Goal: Task Accomplishment & Management: Complete application form

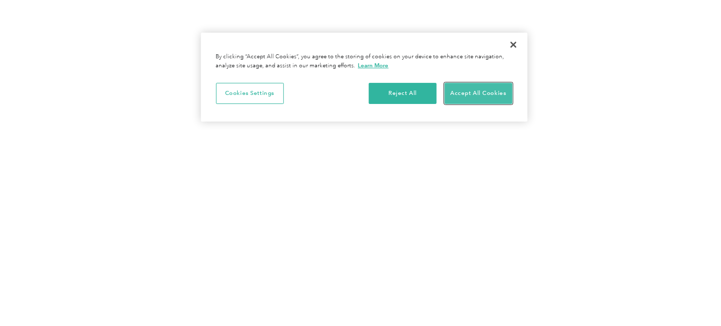
click at [479, 88] on button "Accept All Cookies" at bounding box center [479, 93] width 68 height 21
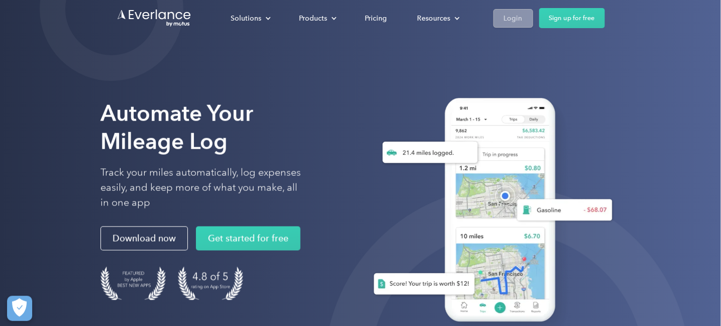
click at [518, 16] on div "Login" at bounding box center [513, 18] width 19 height 13
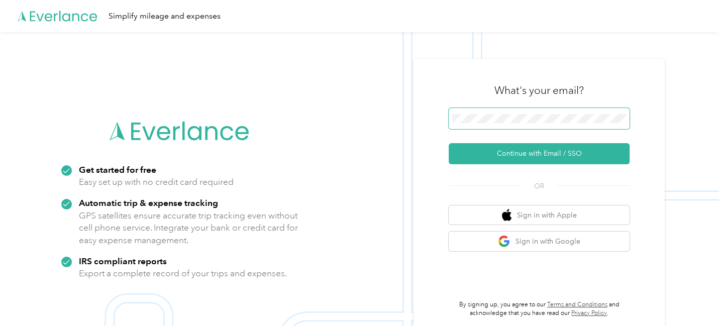
click at [543, 114] on span at bounding box center [539, 118] width 181 height 21
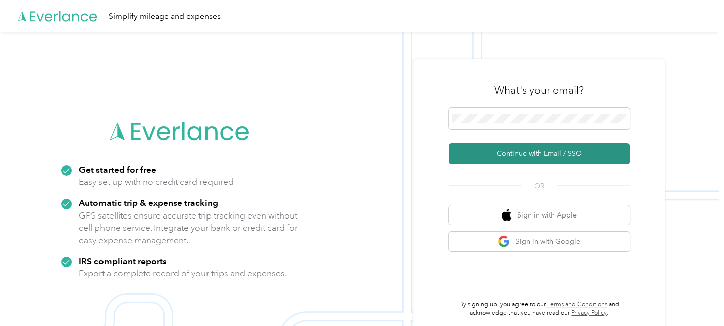
click at [526, 153] on button "Continue with Email / SSO" at bounding box center [539, 153] width 181 height 21
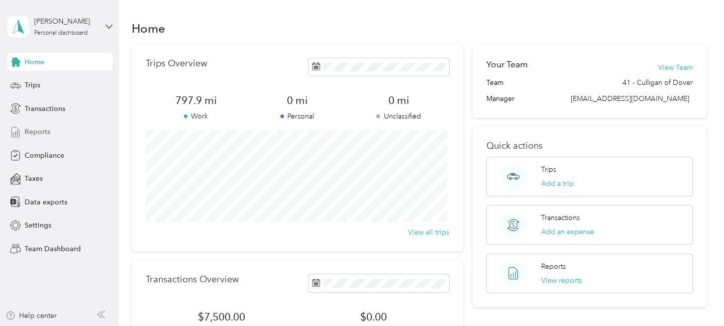
click at [37, 131] on span "Reports" at bounding box center [38, 132] width 26 height 11
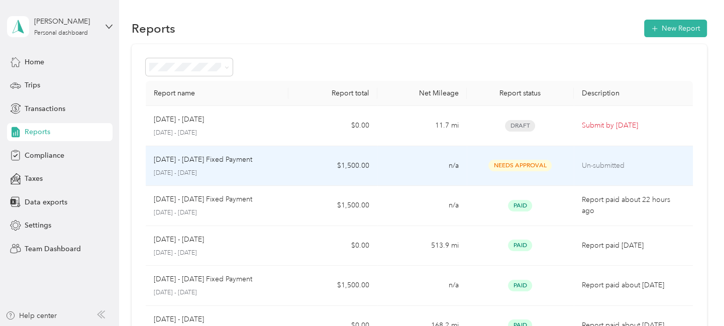
click at [186, 173] on p "September 1 - 30, 2025" at bounding box center [217, 173] width 127 height 9
click at [503, 162] on span "Needs Approval" at bounding box center [520, 166] width 63 height 12
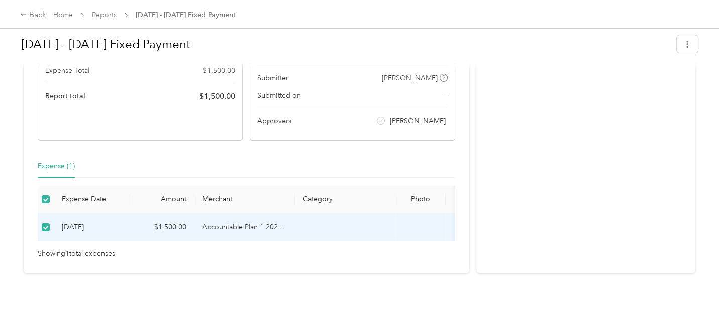
scroll to position [151, 0]
click at [74, 221] on td "9-3-2025" at bounding box center [91, 228] width 75 height 28
click at [240, 214] on td "Accountable Plan 1 2025 FAVR program" at bounding box center [245, 228] width 101 height 28
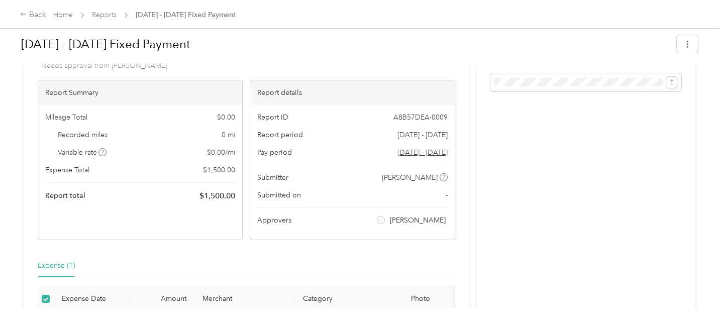
scroll to position [0, 0]
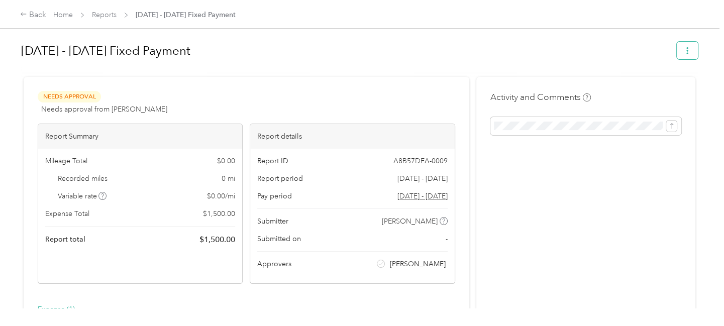
click at [688, 46] on button "button" at bounding box center [687, 51] width 21 height 18
click at [414, 63] on div "Sep 1 - 30, 2025 Fixed Payment" at bounding box center [345, 51] width 649 height 26
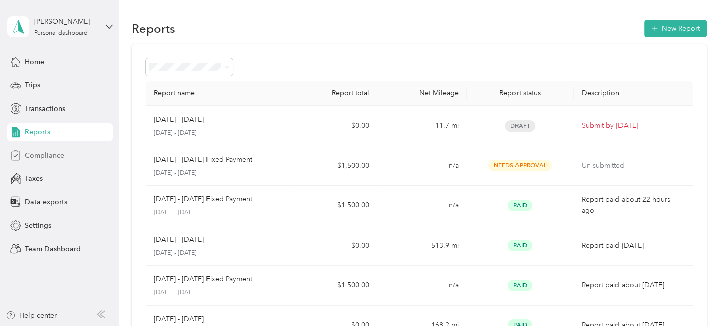
click at [41, 160] on span "Compliance" at bounding box center [45, 155] width 40 height 11
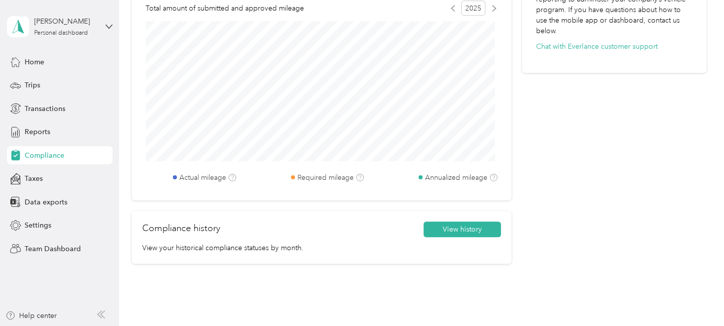
scroll to position [452, 0]
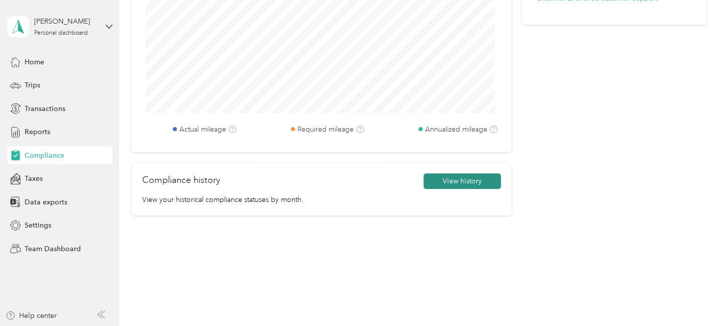
click at [465, 183] on button "View history" at bounding box center [462, 181] width 77 height 16
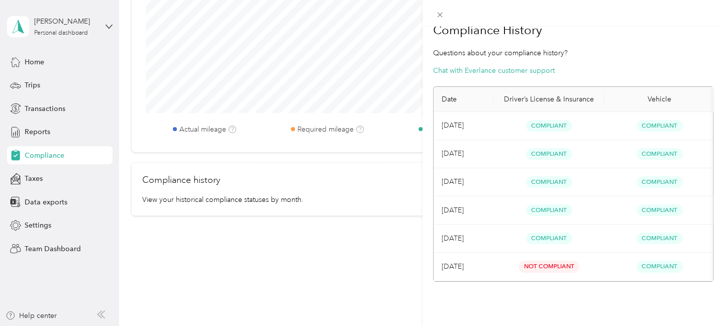
scroll to position [0, 0]
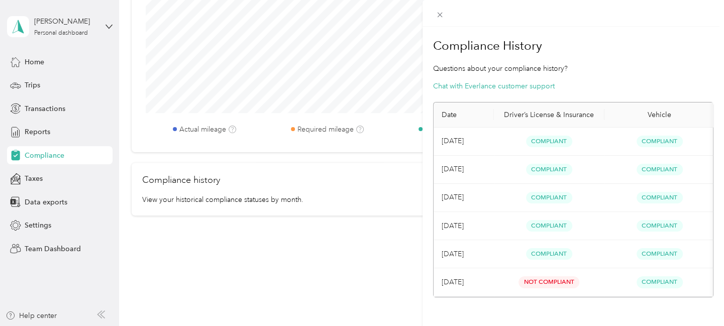
click at [590, 27] on div "Compliance History Questions about your compliance history? Chat with Everlance…" at bounding box center [574, 190] width 302 height 326
click at [442, 15] on icon at bounding box center [440, 15] width 9 height 9
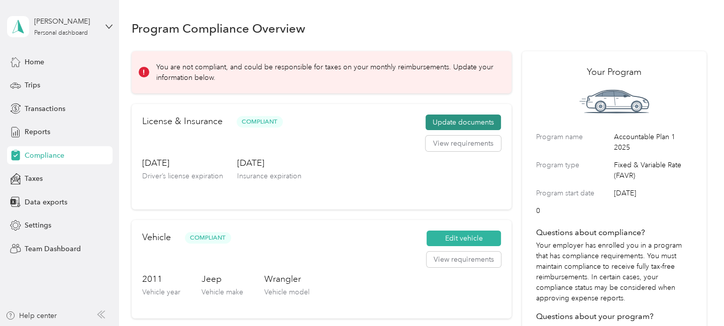
click at [489, 119] on button "Update documents" at bounding box center [463, 123] width 75 height 16
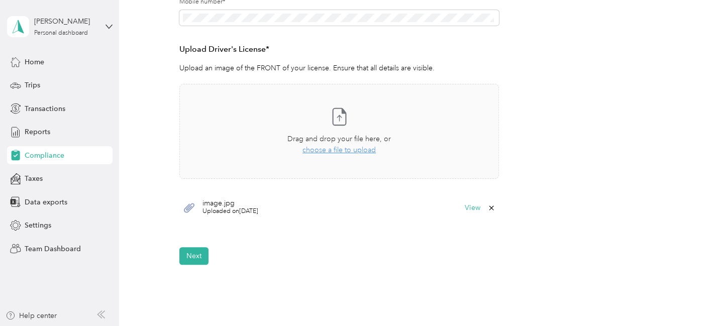
scroll to position [151, 0]
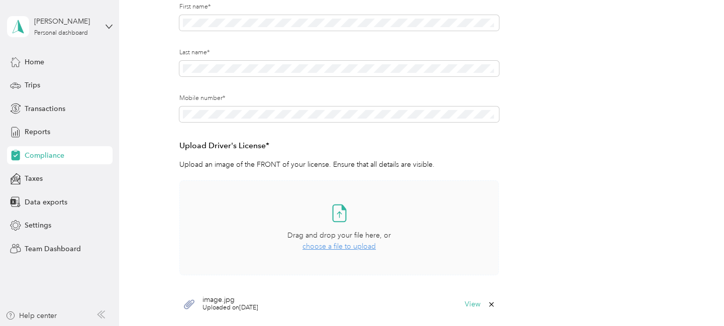
click at [335, 244] on span "choose a file to upload" at bounding box center [339, 246] width 73 height 9
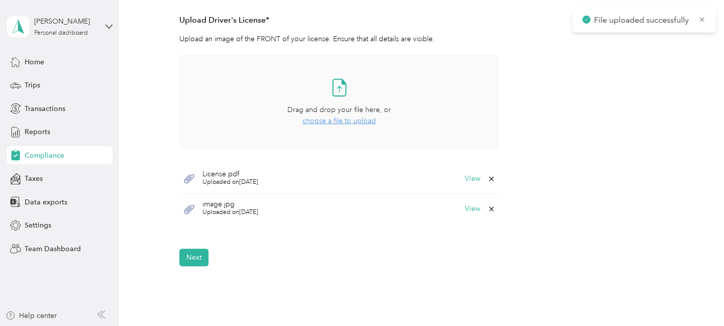
scroll to position [302, 0]
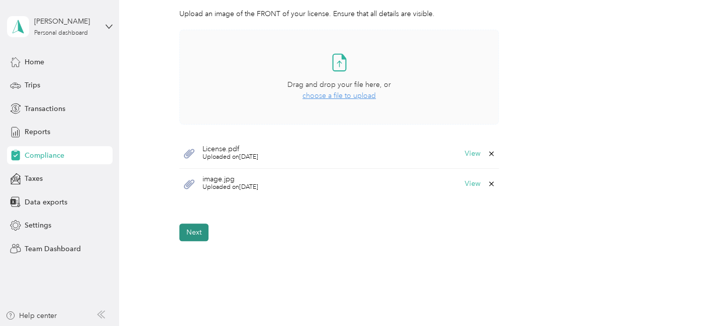
click at [191, 234] on button "Next" at bounding box center [193, 233] width 29 height 18
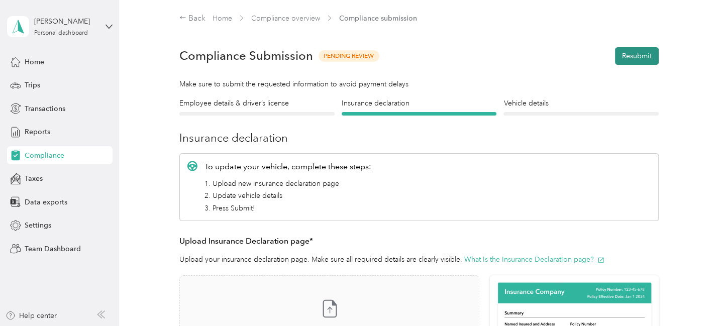
click at [631, 50] on button "Resubmit" at bounding box center [637, 56] width 44 height 18
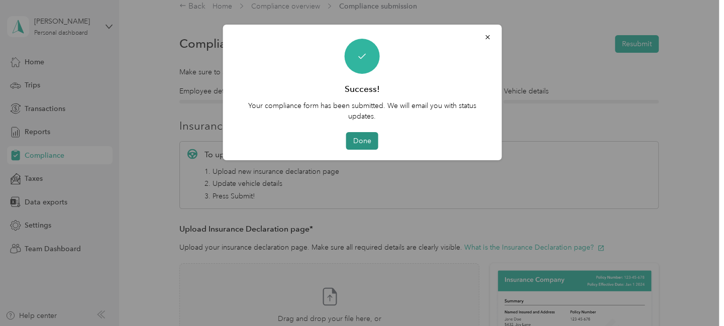
click at [355, 143] on button "Done" at bounding box center [362, 141] width 32 height 18
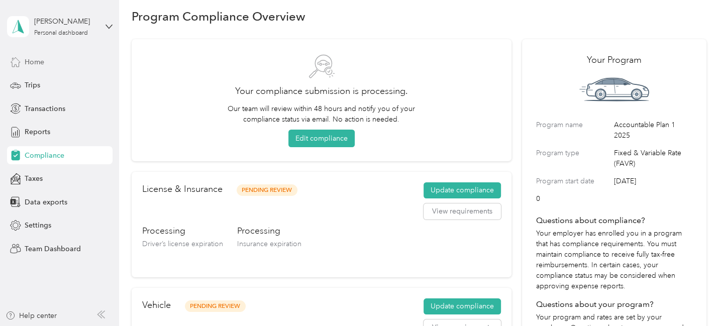
click at [42, 63] on span "Home" at bounding box center [35, 62] width 20 height 11
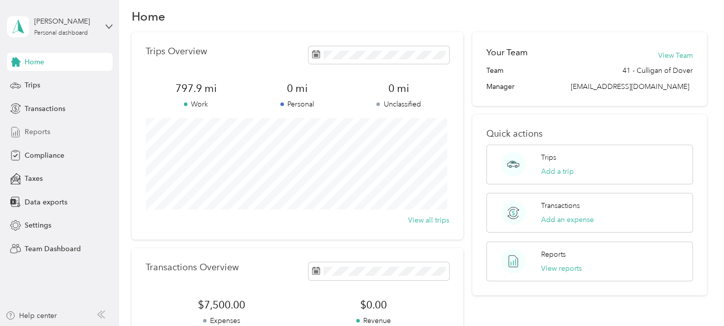
click at [49, 131] on div "Reports" at bounding box center [60, 132] width 106 height 18
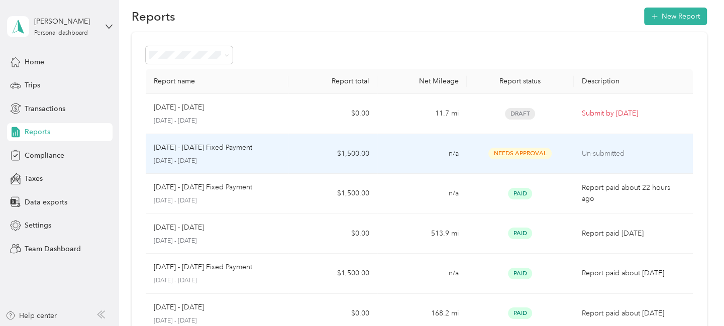
click at [509, 155] on span "Needs Approval" at bounding box center [520, 154] width 63 height 12
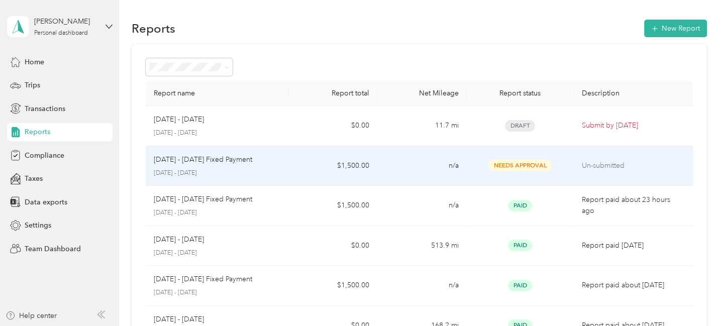
click at [212, 166] on div "Sep 1 - 30, 2025 Fixed Payment September 1 - 30, 2025" at bounding box center [217, 166] width 127 height 24
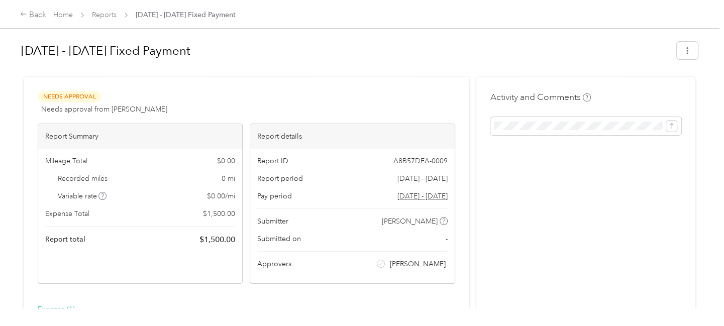
click at [54, 98] on span "Needs Approval" at bounding box center [69, 97] width 63 height 12
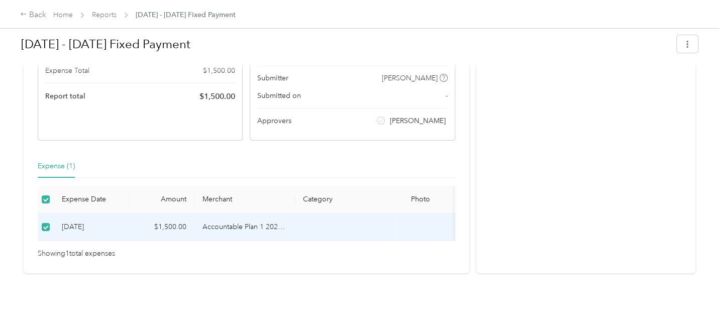
scroll to position [157, 0]
click at [61, 161] on div "Expense (1)" at bounding box center [56, 166] width 37 height 11
click at [59, 161] on div "Expense (1)" at bounding box center [56, 166] width 37 height 11
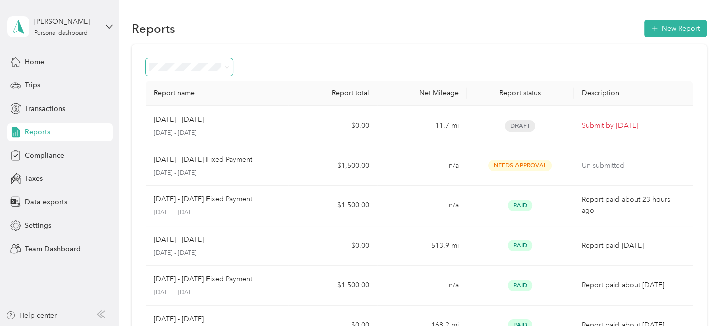
click at [229, 69] on icon at bounding box center [227, 67] width 5 height 5
click at [179, 118] on span "Needs approval" at bounding box center [178, 120] width 51 height 9
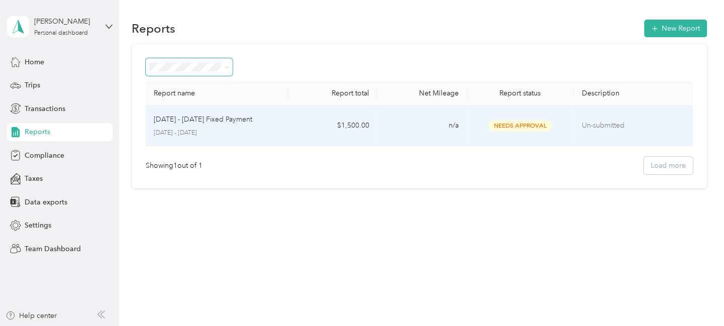
click at [227, 122] on p "Sep 1 - 30, 2025 Fixed Payment" at bounding box center [203, 119] width 99 height 11
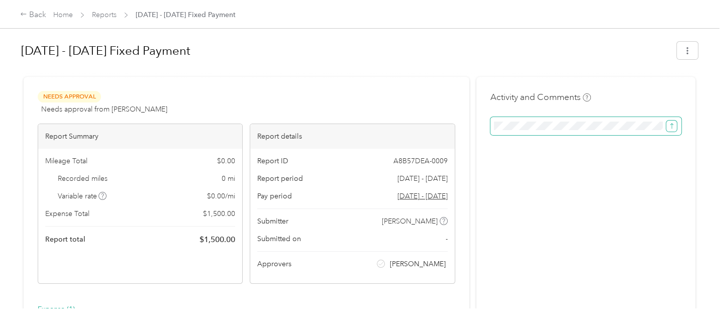
click at [671, 125] on icon "submit" at bounding box center [672, 126] width 3 height 6
click at [578, 175] on div "Activity and Comments" at bounding box center [586, 247] width 219 height 340
click at [684, 53] on icon "button" at bounding box center [687, 50] width 7 height 7
click at [422, 76] on div at bounding box center [359, 72] width 677 height 11
